Goal: Navigation & Orientation: Find specific page/section

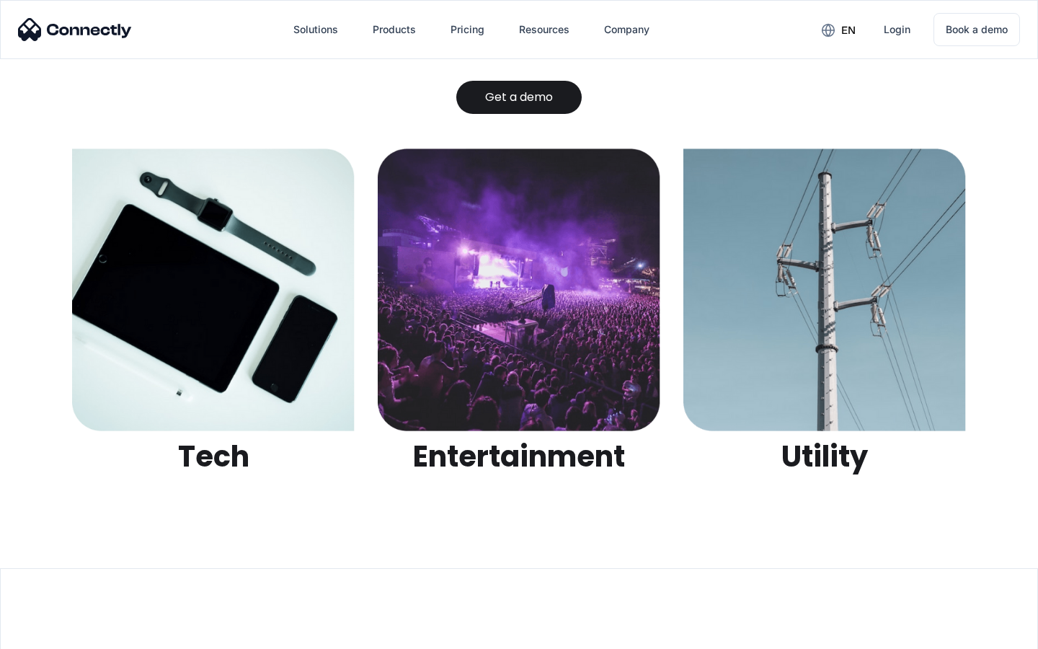
scroll to position [4549, 0]
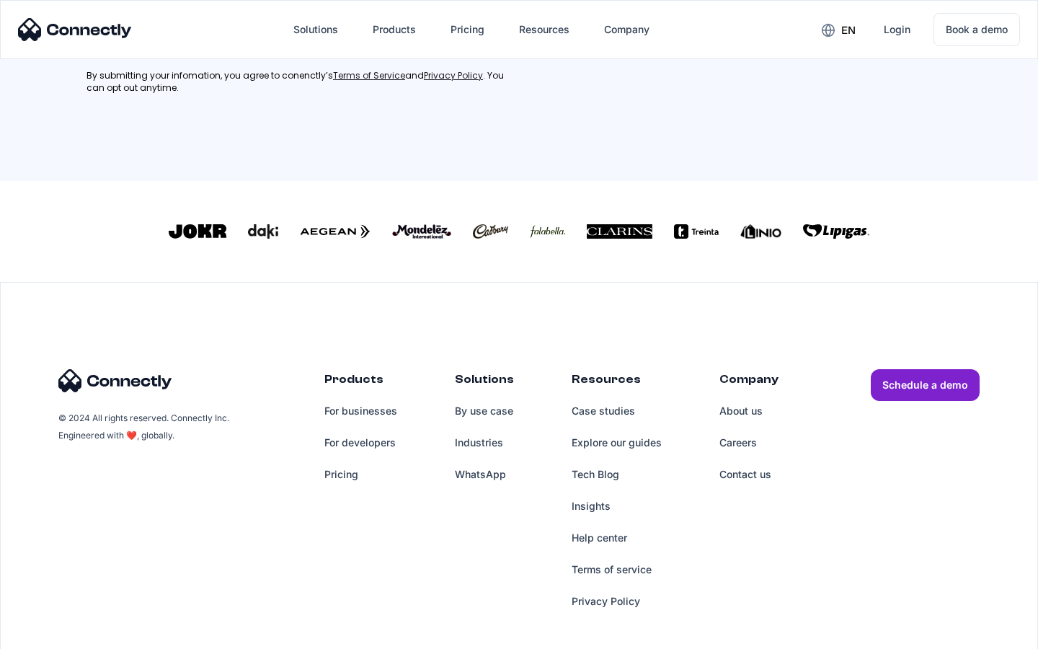
scroll to position [649, 0]
